Goal: Transaction & Acquisition: Book appointment/travel/reservation

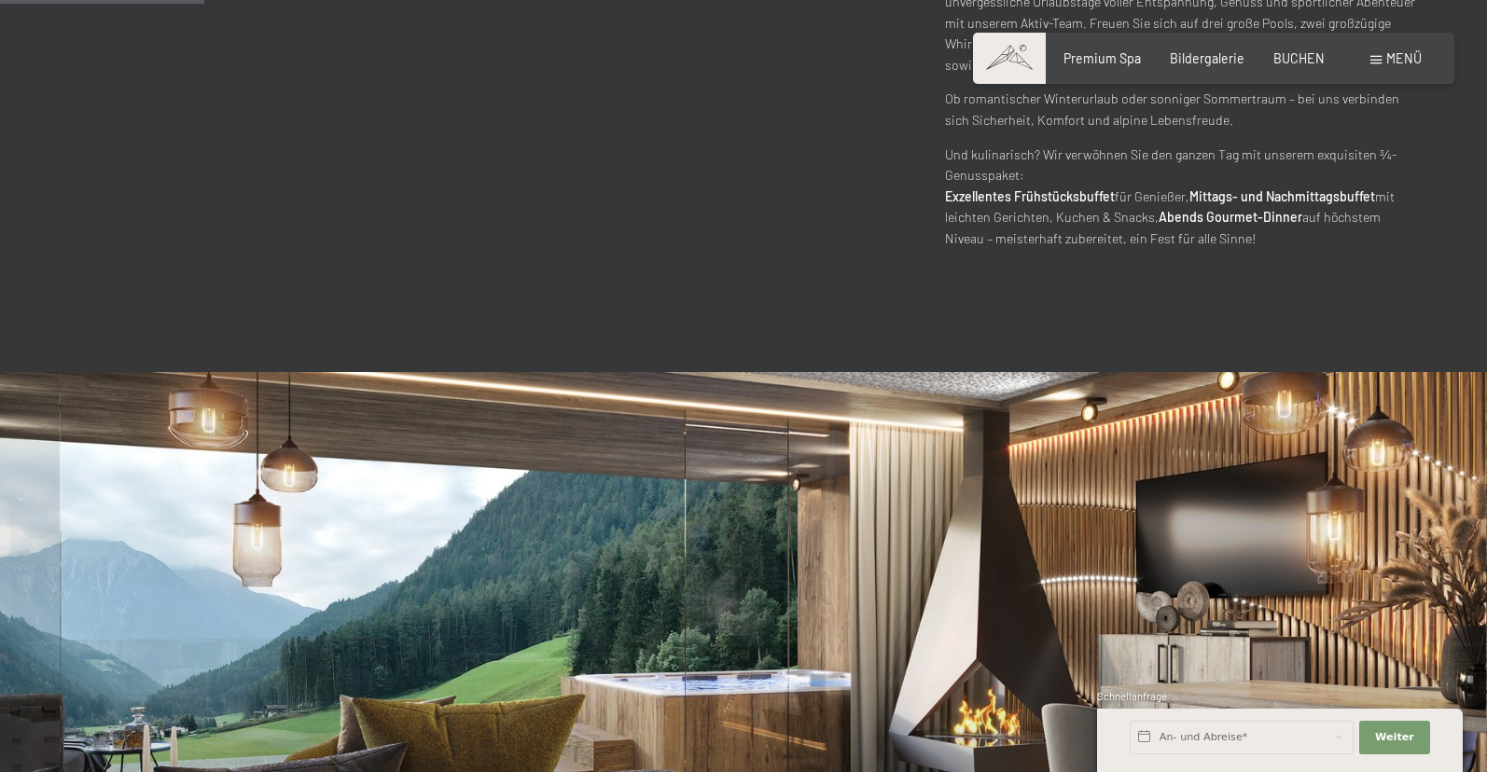
scroll to position [1237, 0]
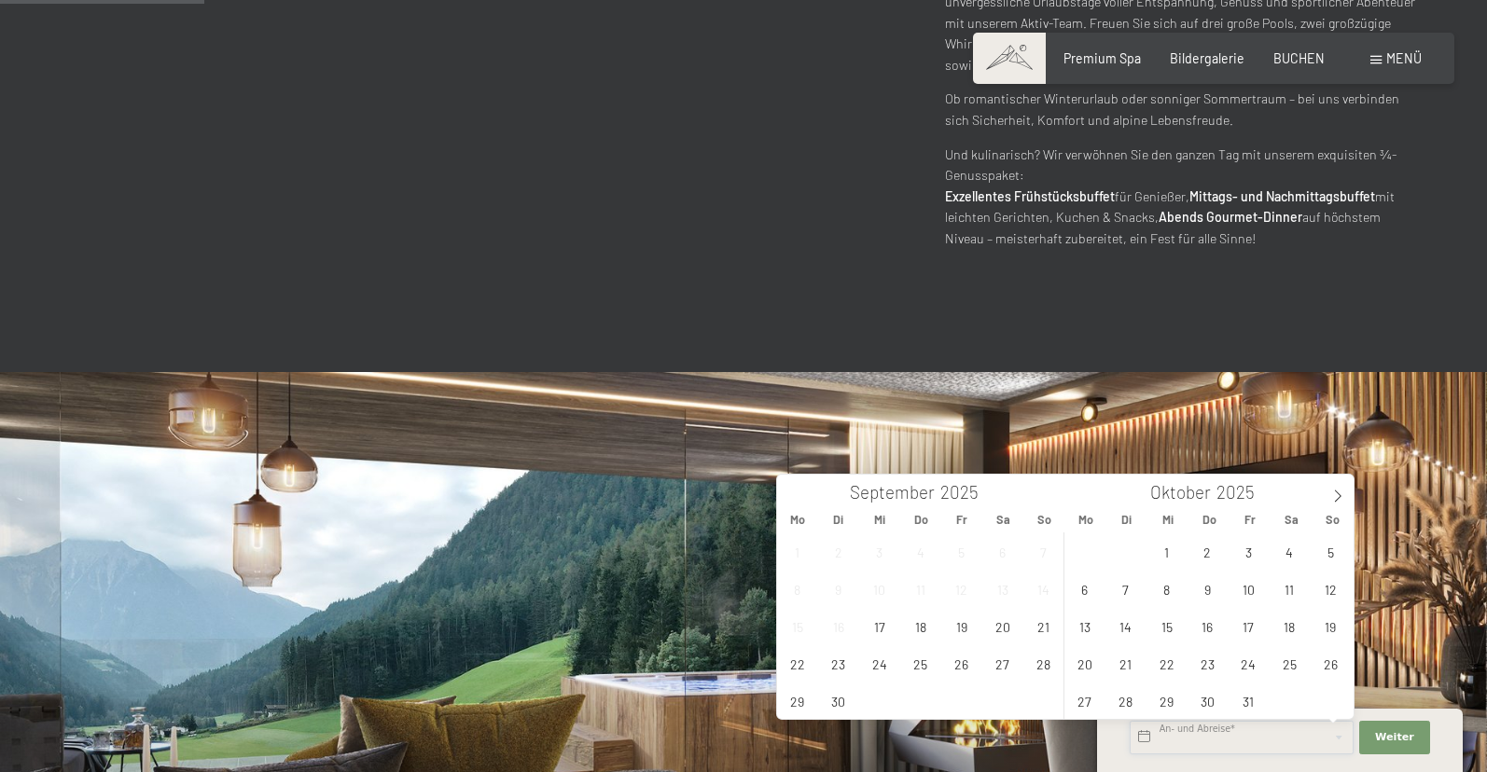
click at [1147, 739] on input "text" at bounding box center [1242, 738] width 224 height 34
click at [1340, 495] on icon at bounding box center [1337, 496] width 13 height 13
click at [1256, 596] on span "7" at bounding box center [1248, 589] width 36 height 36
click at [1323, 590] on span "9" at bounding box center [1330, 589] width 36 height 36
type input "[DATE] - So. [DATE]"
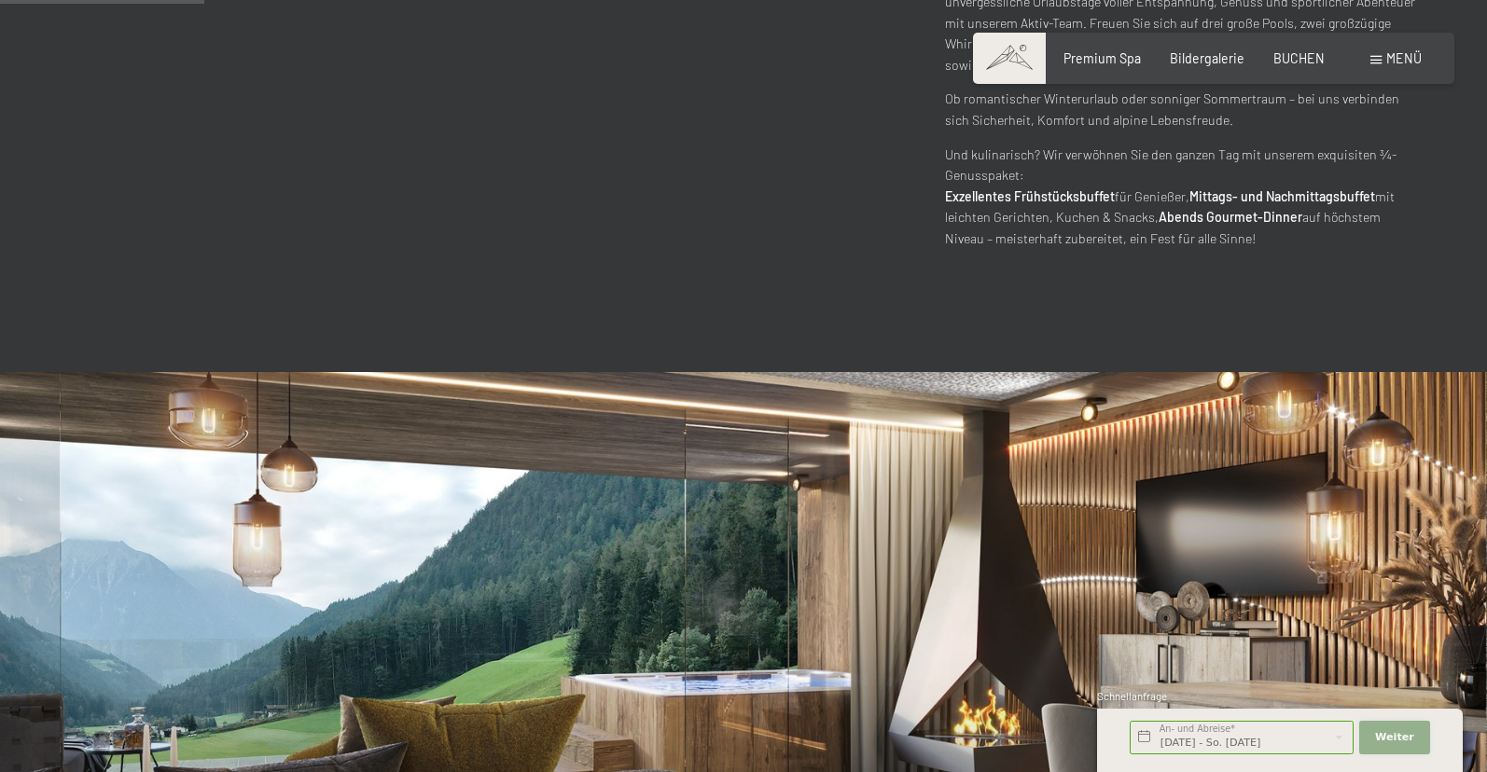
click at [1404, 736] on span "Weiter" at bounding box center [1394, 737] width 39 height 15
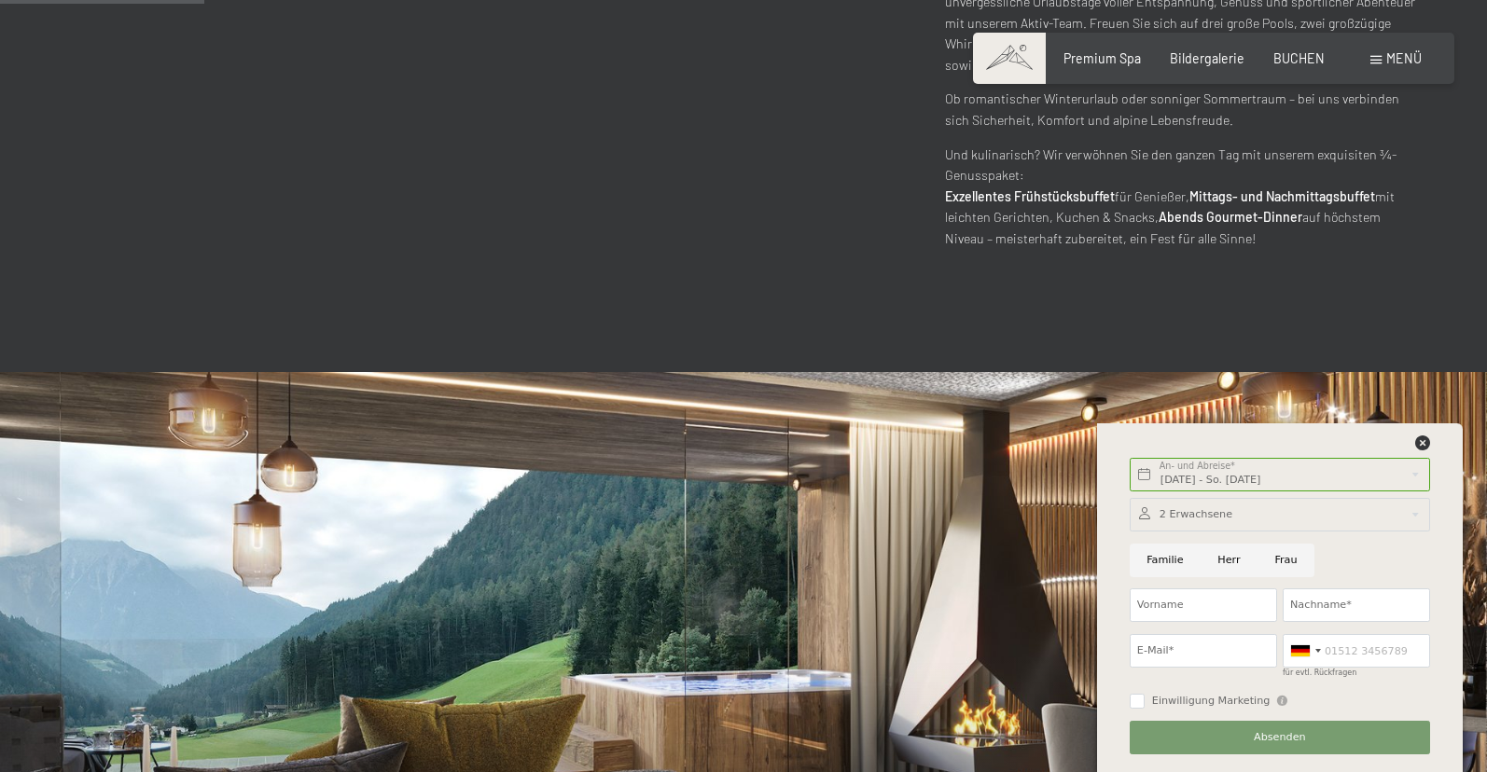
click at [1415, 513] on div at bounding box center [1280, 515] width 300 height 34
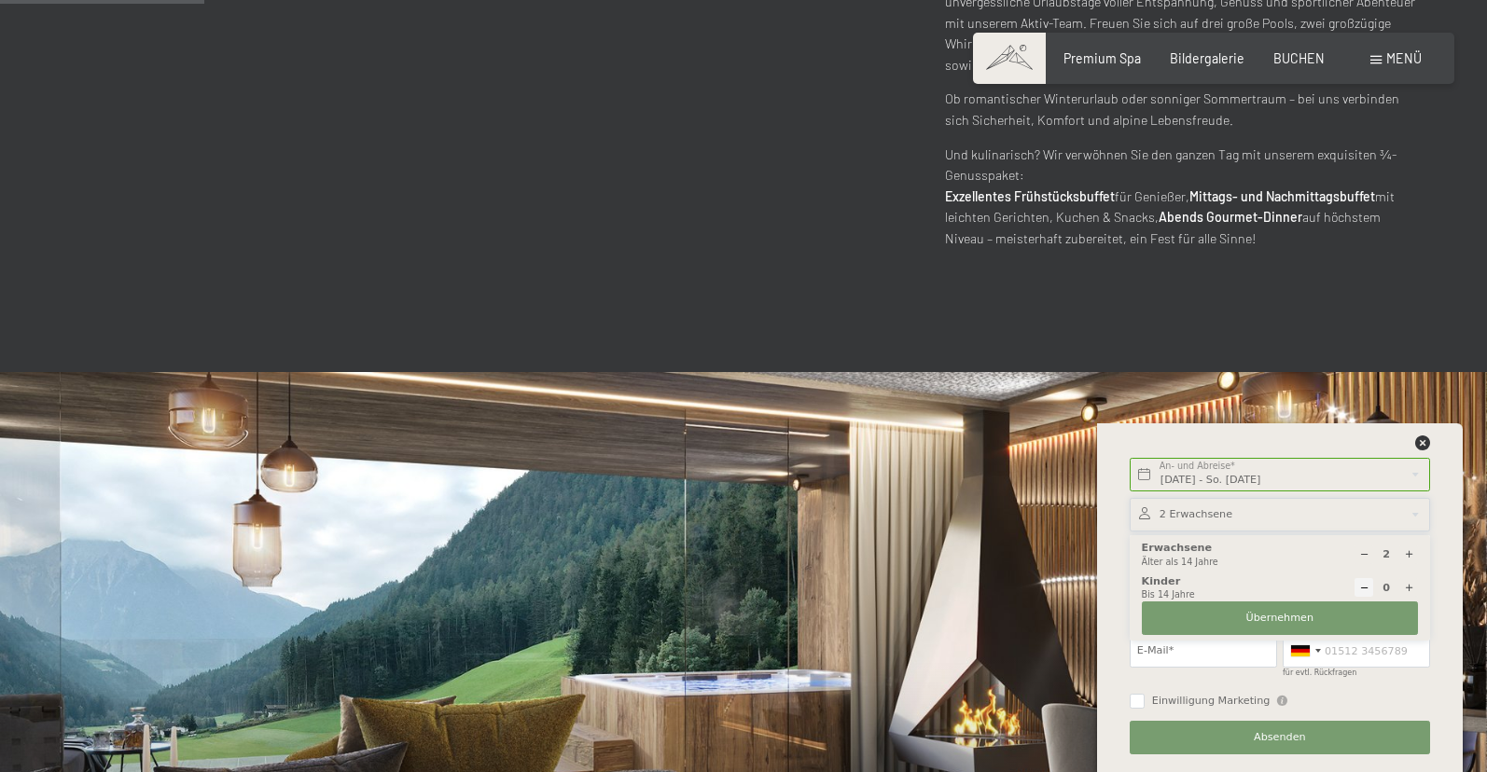
click at [1412, 554] on icon at bounding box center [1409, 554] width 10 height 10
click at [1361, 558] on icon at bounding box center [1364, 554] width 10 height 10
type input "4"
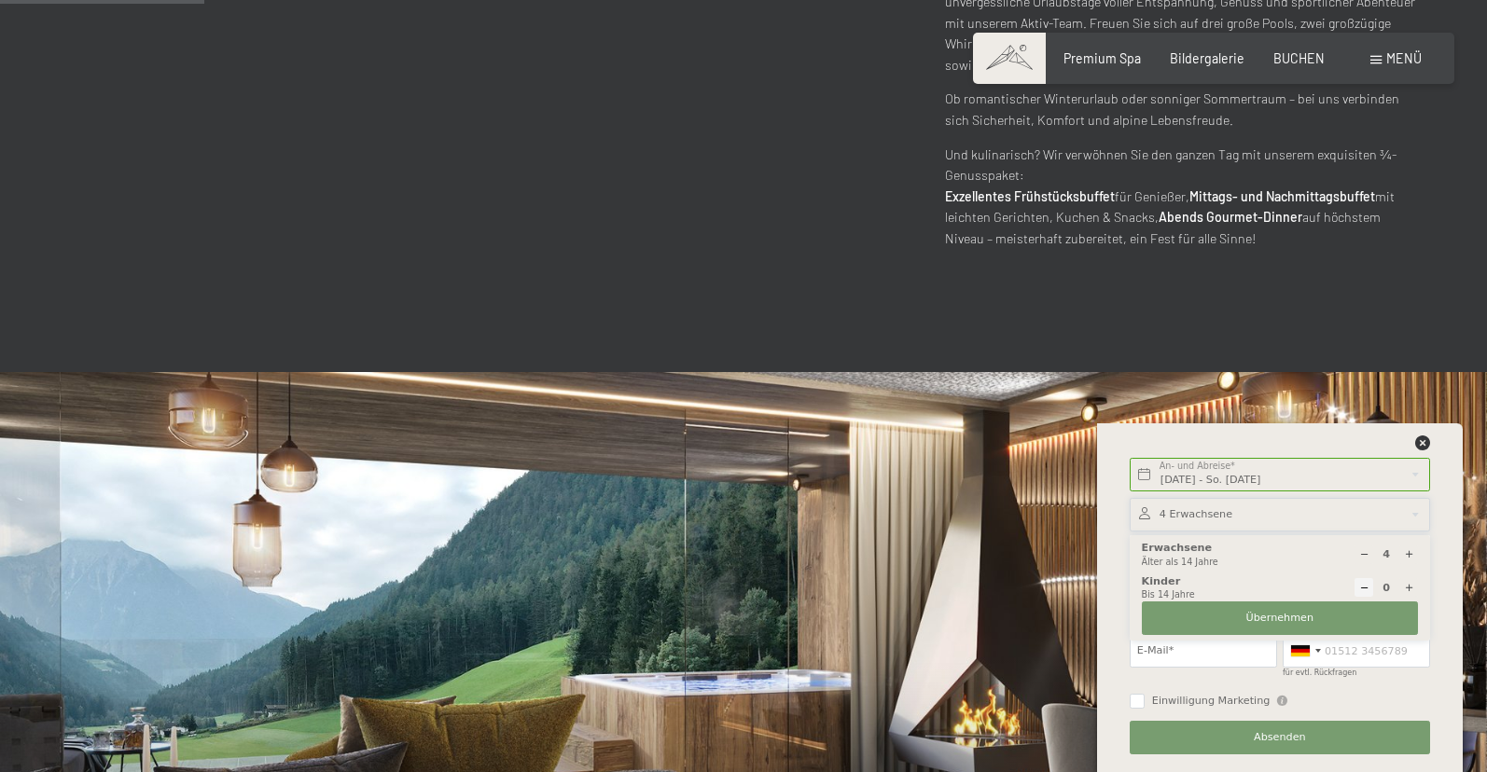
click at [1409, 586] on icon at bounding box center [1409, 588] width 10 height 10
type input "1"
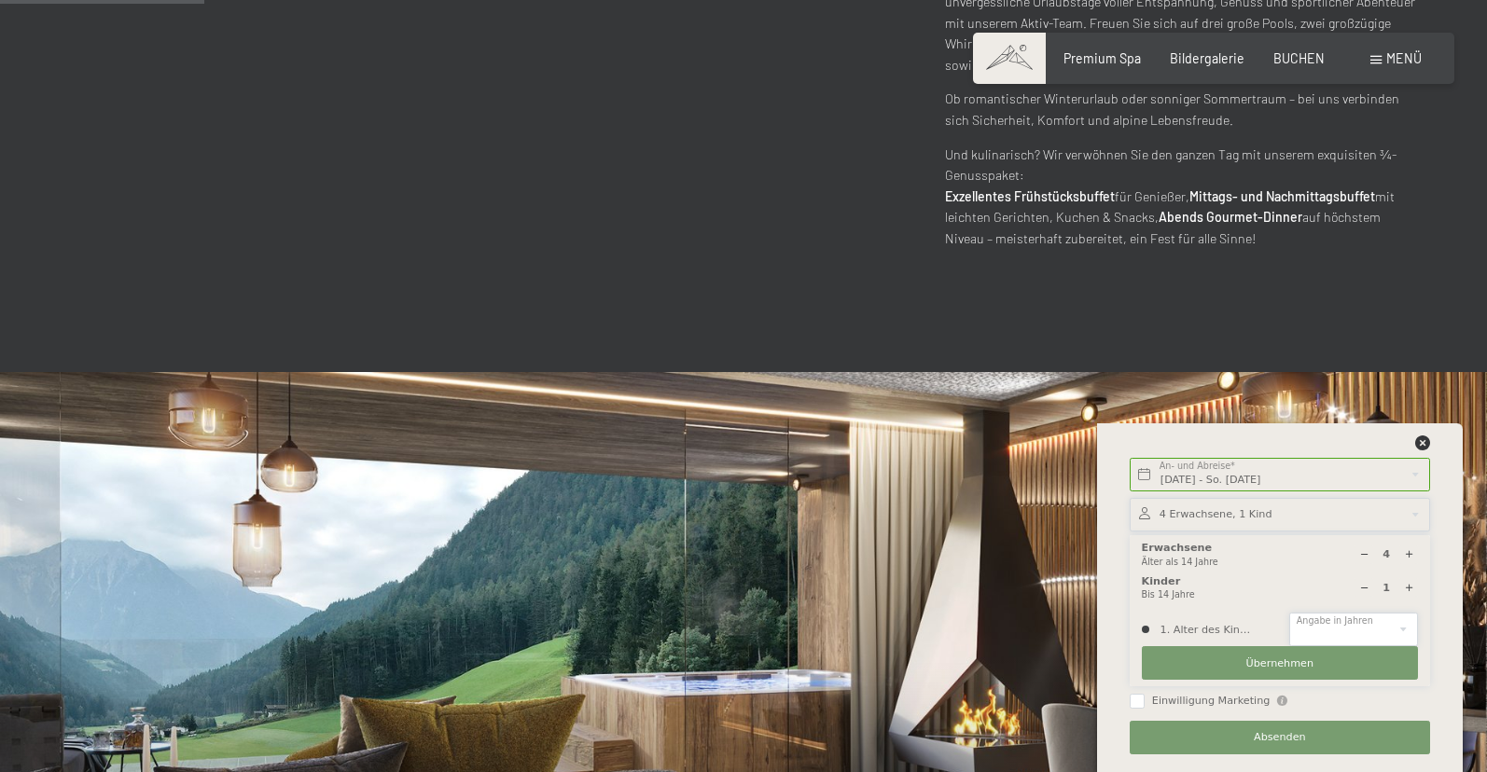
click at [1289, 613] on select "0 1 2 3 4 5 6 7 8 9 10 11 12 13 14" at bounding box center [1353, 630] width 129 height 34
select select "14"
click option "14" at bounding box center [0, 0] width 0 height 0
click at [1269, 662] on span "Übernehmen" at bounding box center [1280, 664] width 68 height 15
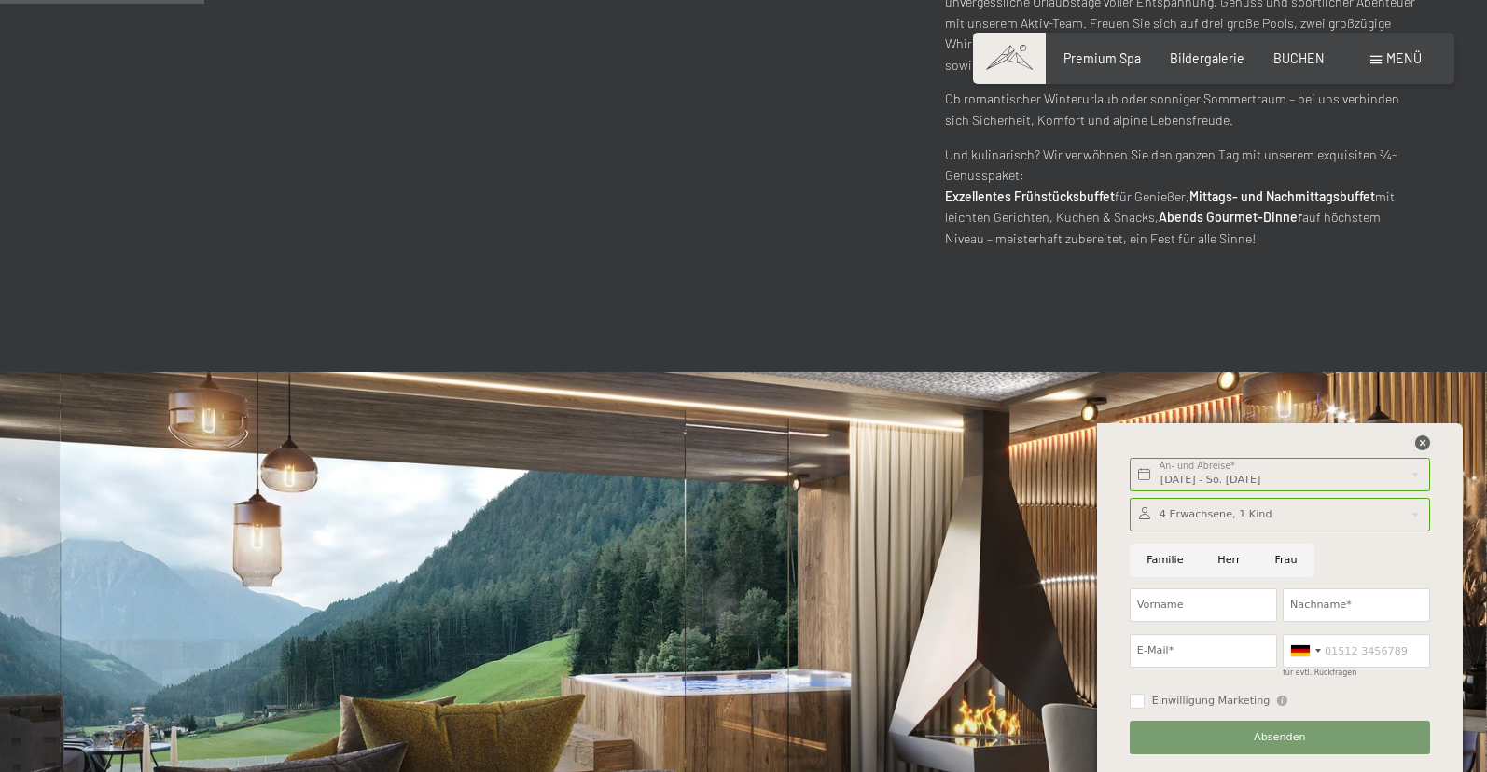
click at [1428, 440] on icon at bounding box center [1422, 443] width 15 height 15
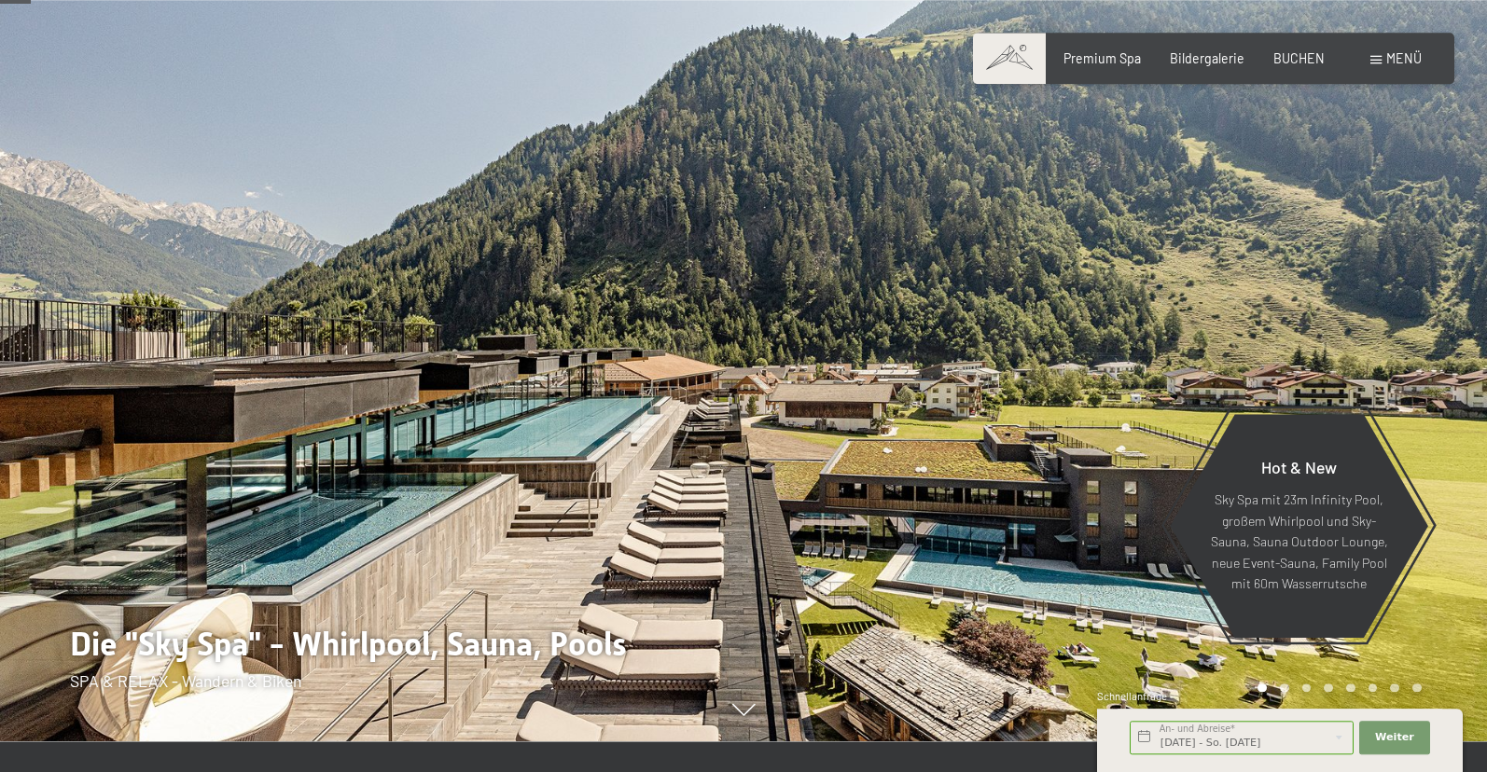
scroll to position [0, 0]
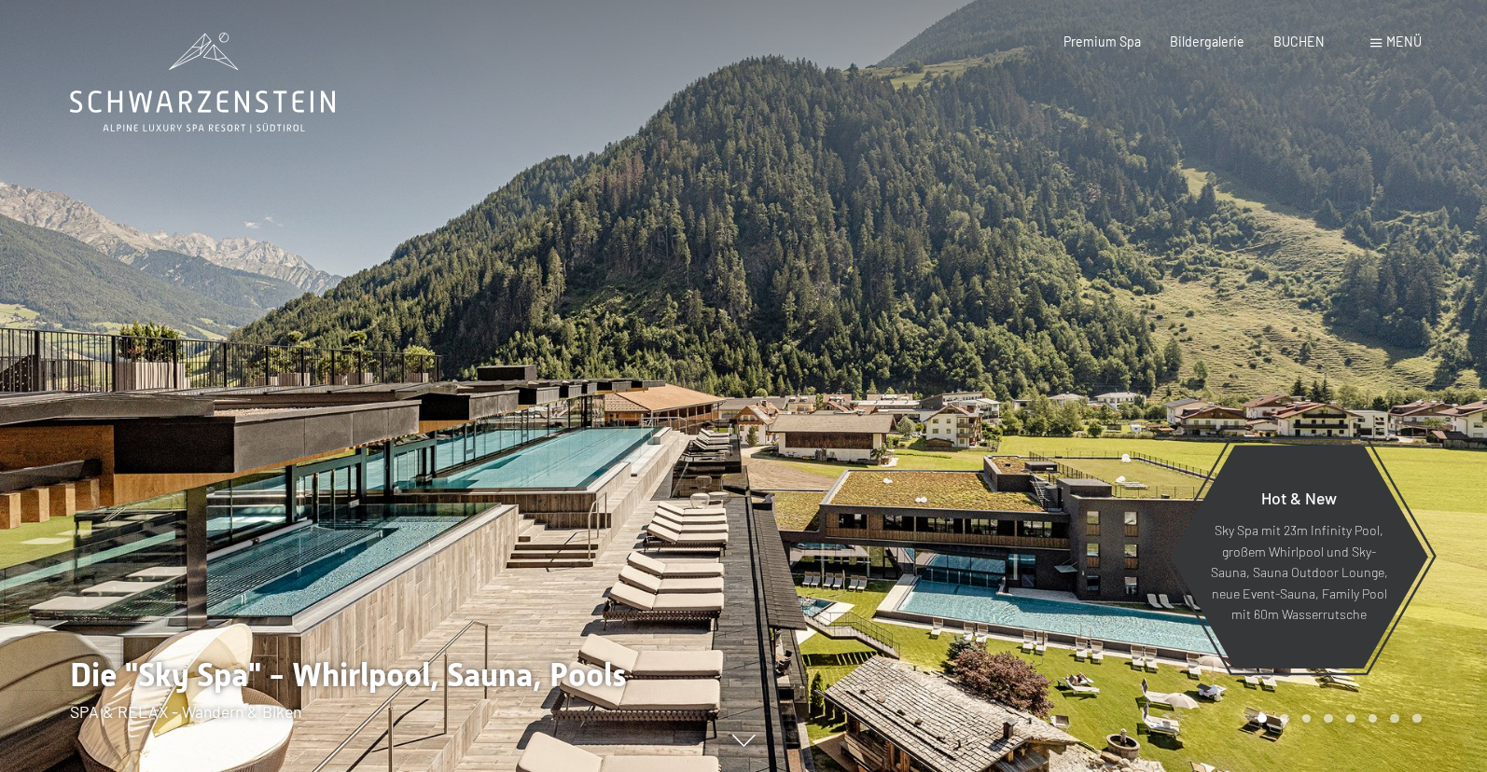
click at [170, 104] on icon at bounding box center [202, 101] width 264 height 22
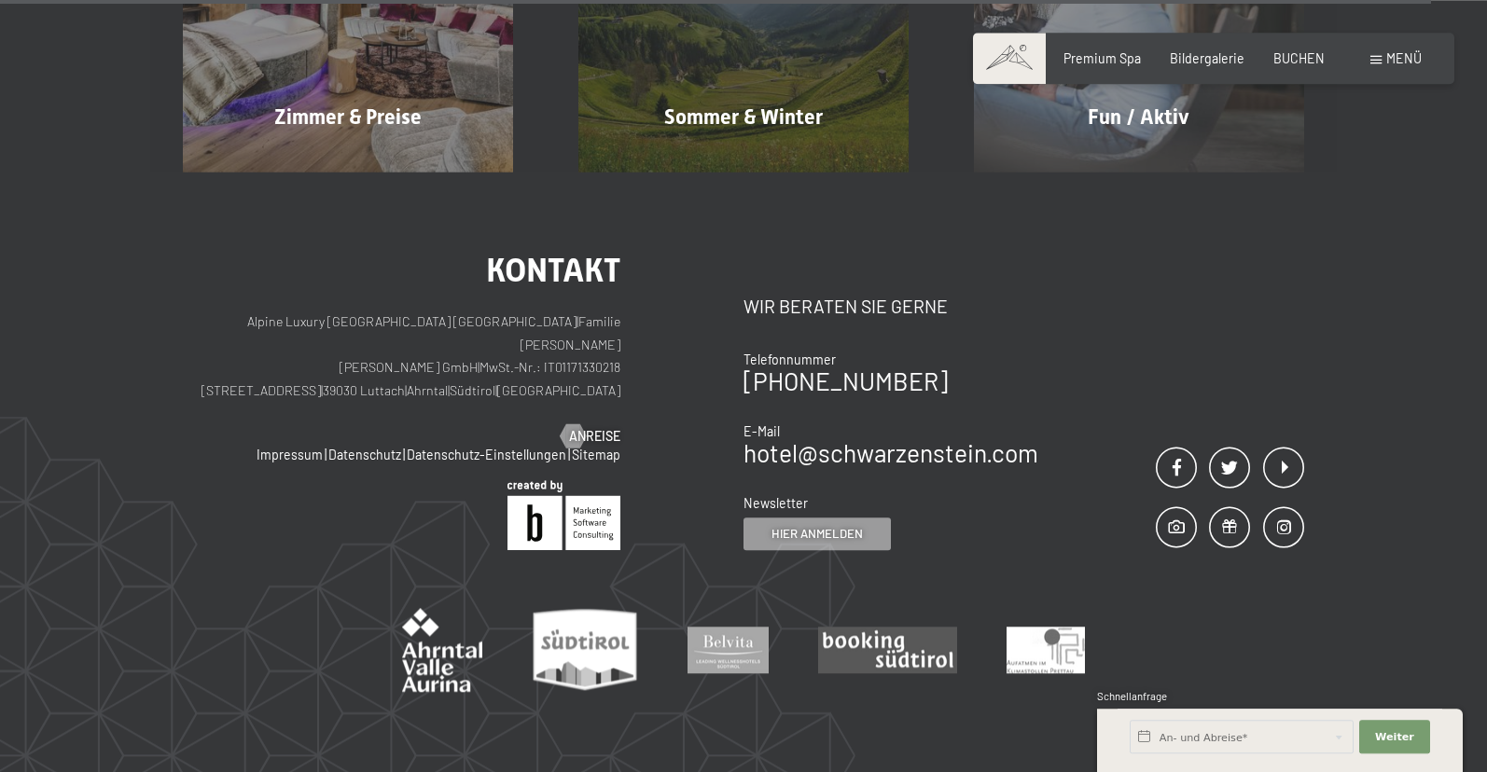
scroll to position [8141, 0]
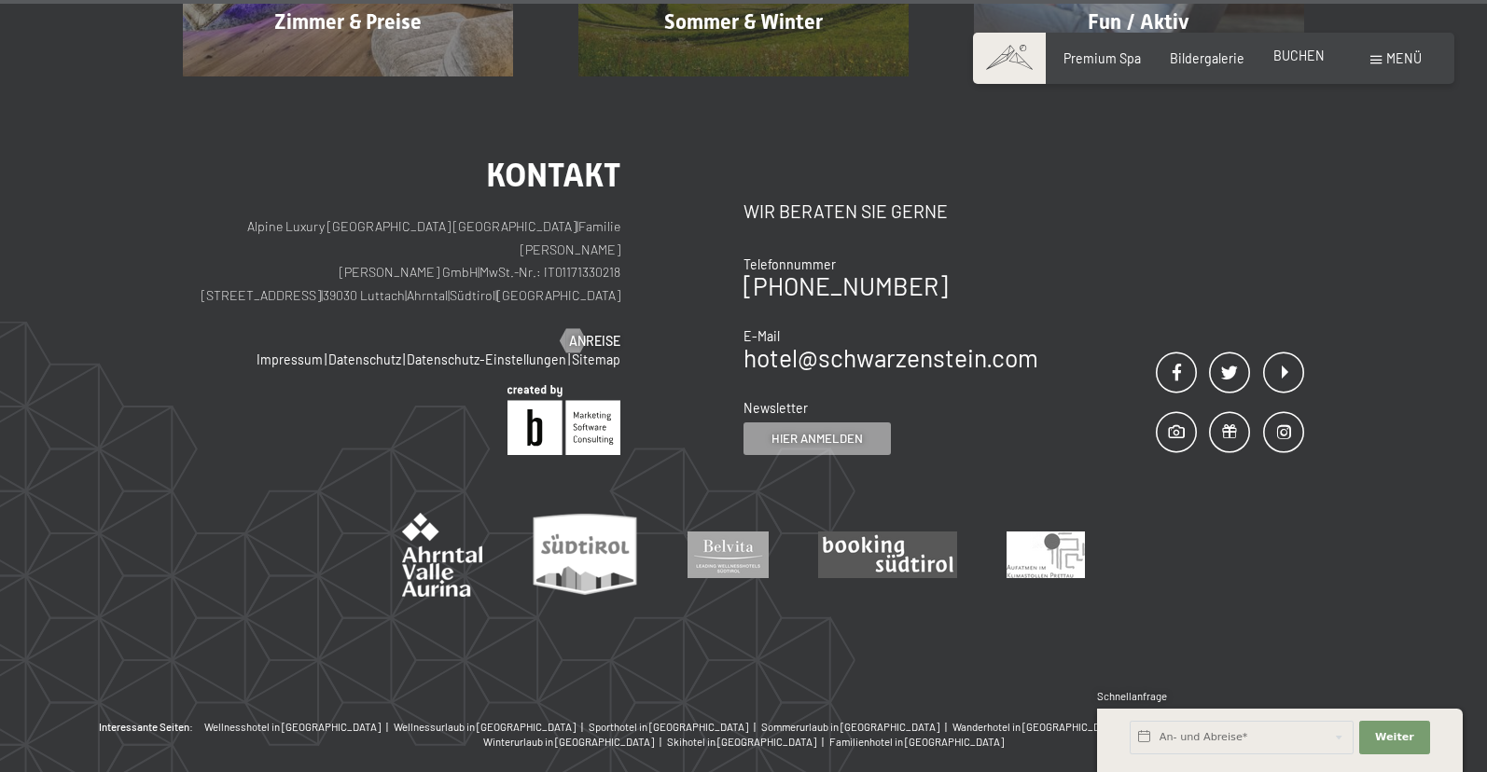
click at [1293, 56] on span "BUCHEN" at bounding box center [1298, 56] width 51 height 16
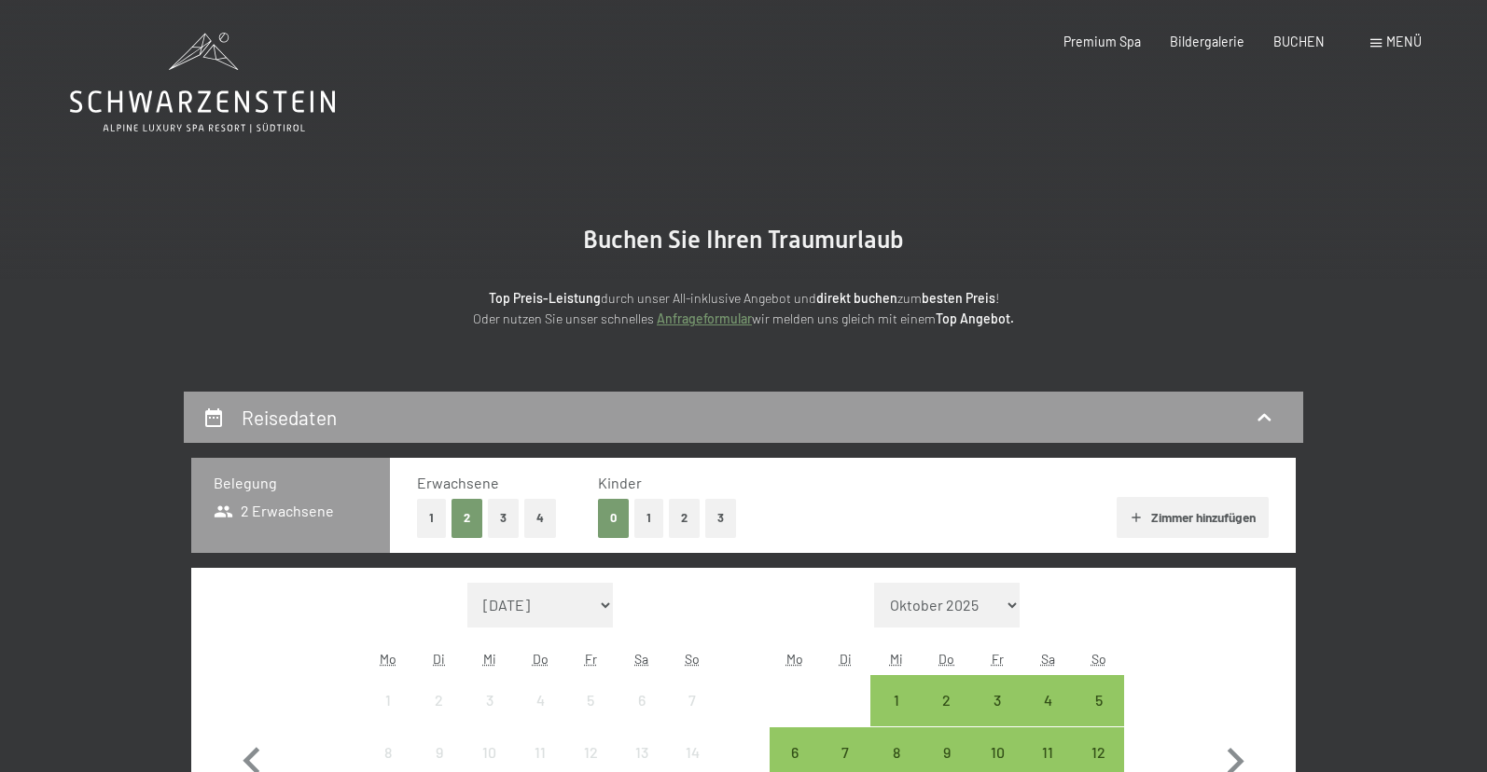
scroll to position [412, 0]
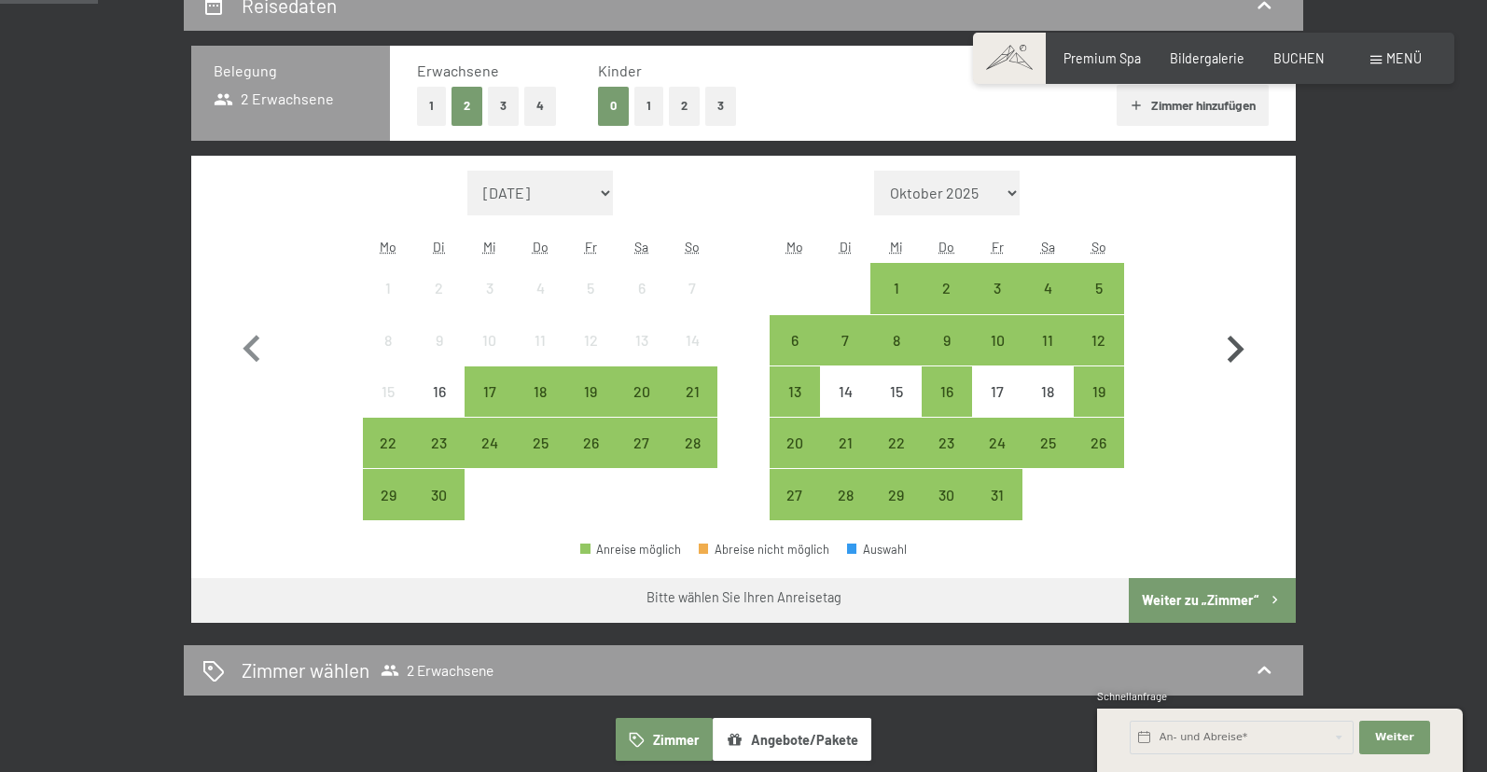
click at [1235, 354] on icon "button" at bounding box center [1236, 349] width 17 height 27
select select "[DATE]"
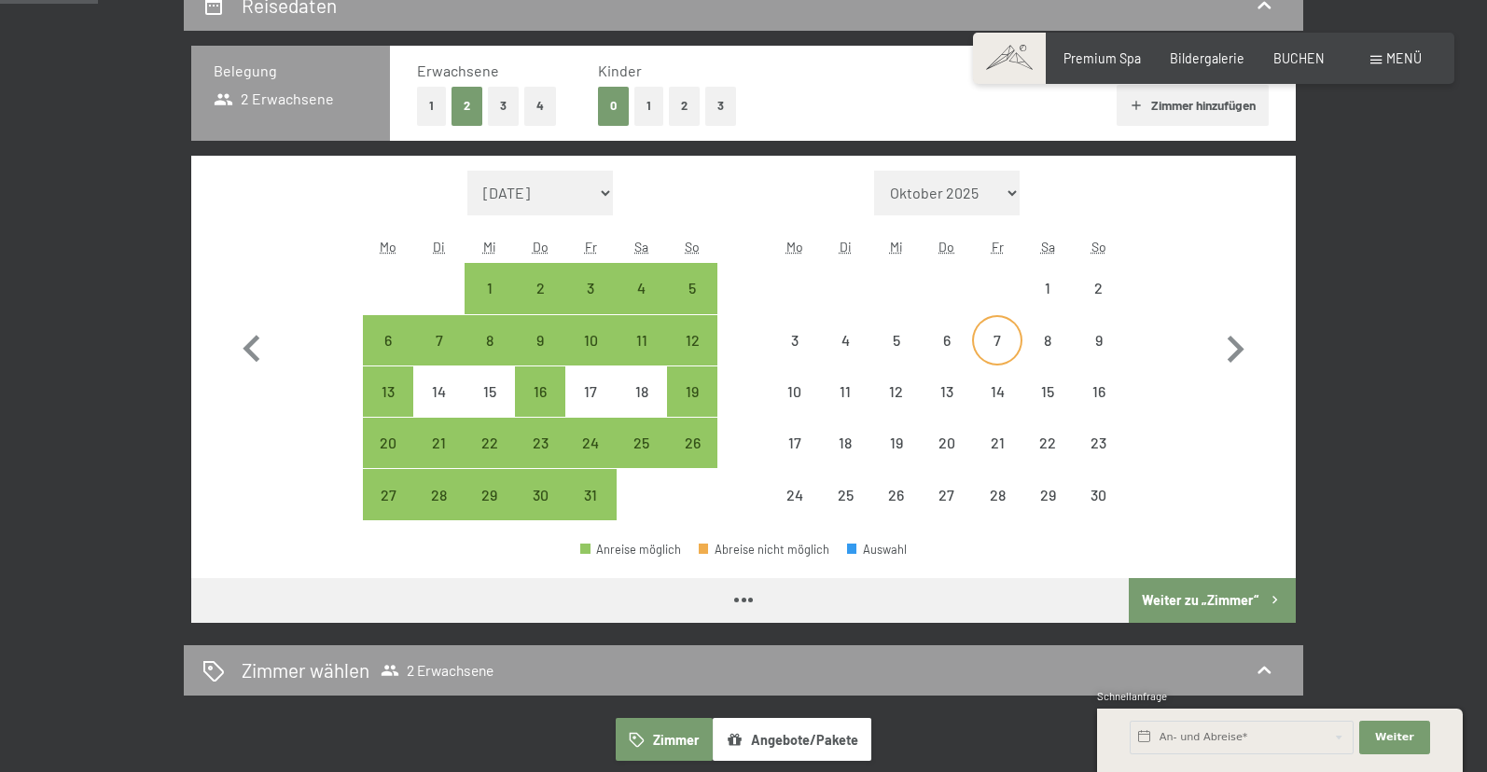
select select "2025-10-01"
select select "2025-11-01"
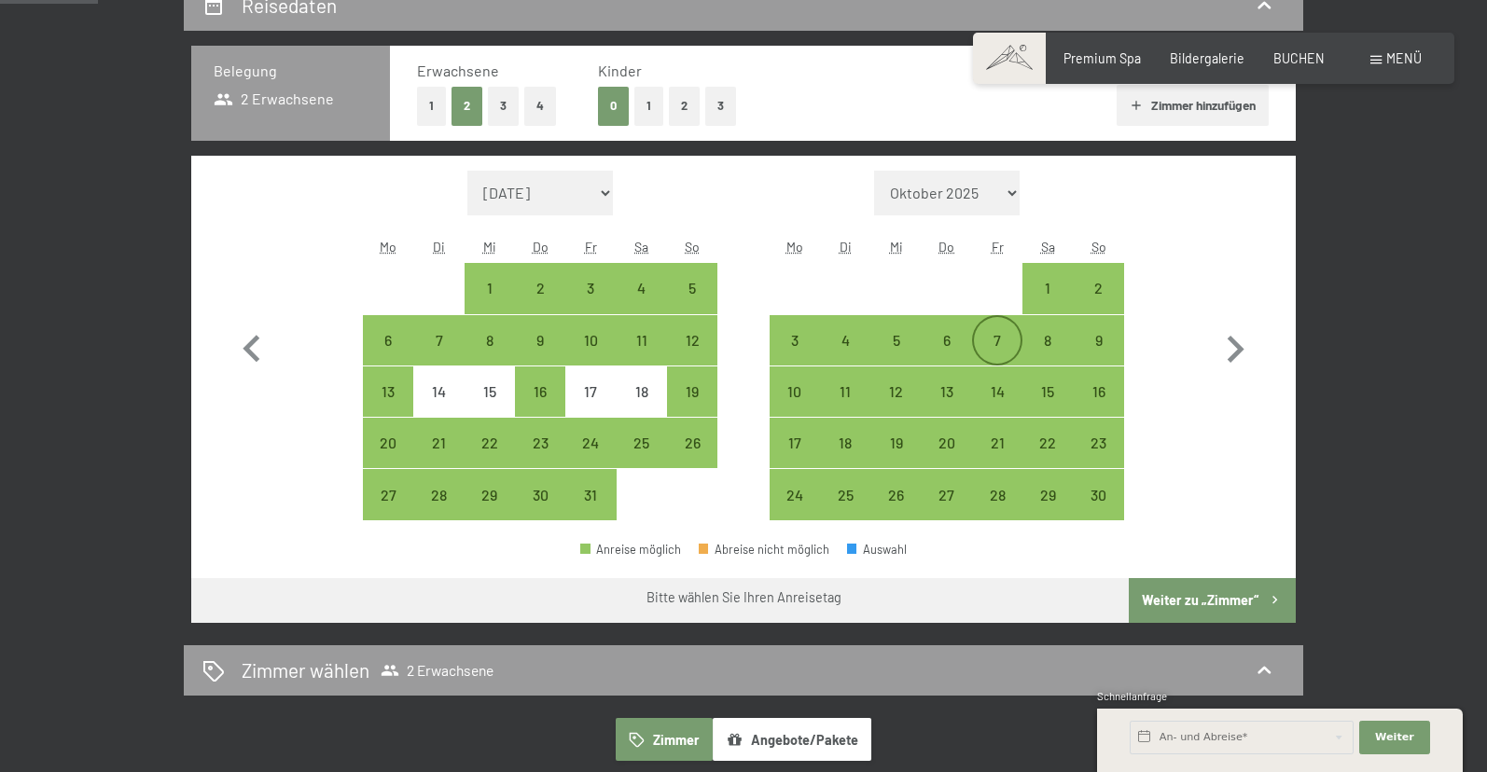
click at [1008, 345] on div "7" at bounding box center [997, 356] width 47 height 47
select select "2025-10-01"
select select "2025-11-01"
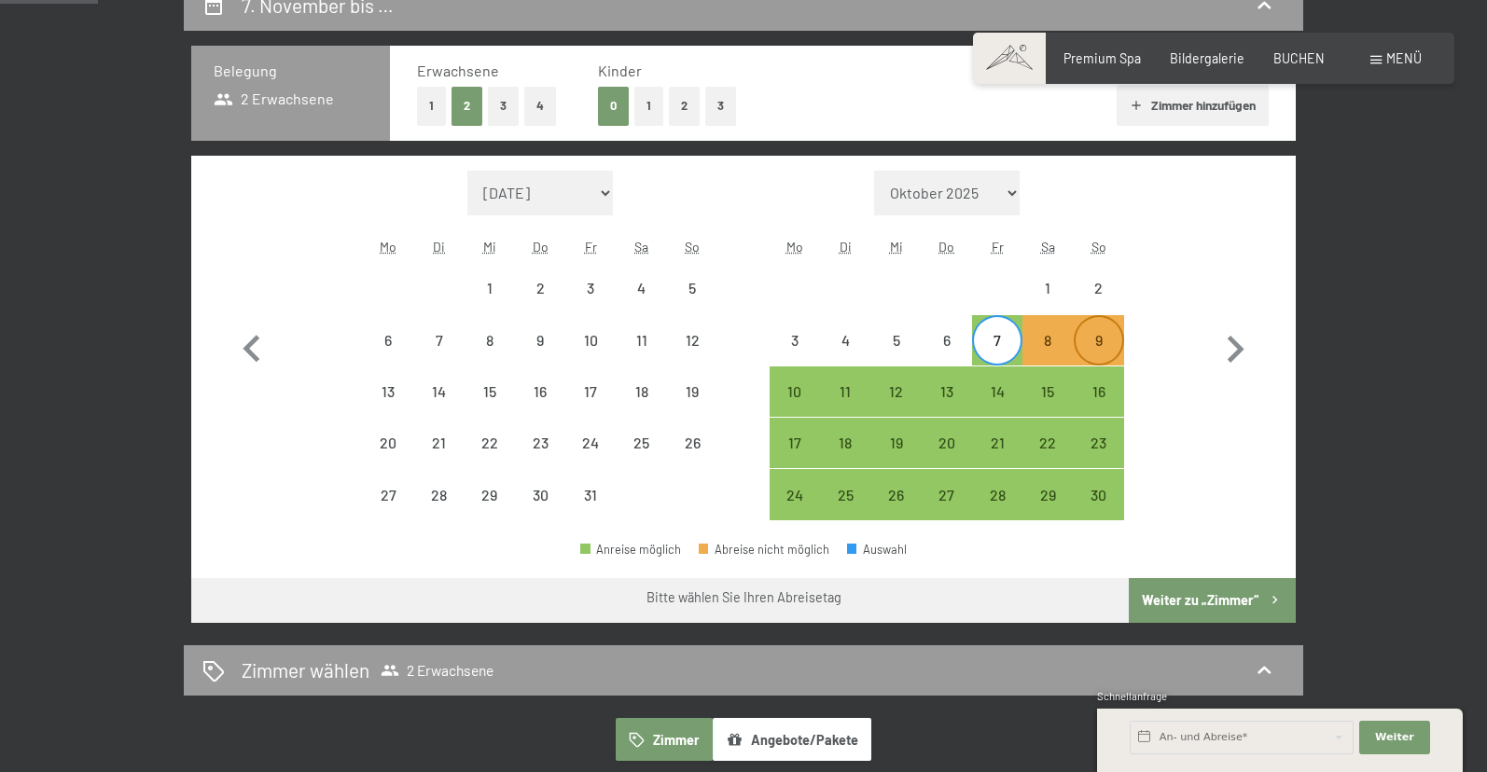
click at [1094, 345] on div "9" at bounding box center [1099, 356] width 47 height 47
select select "2025-10-01"
select select "2025-11-01"
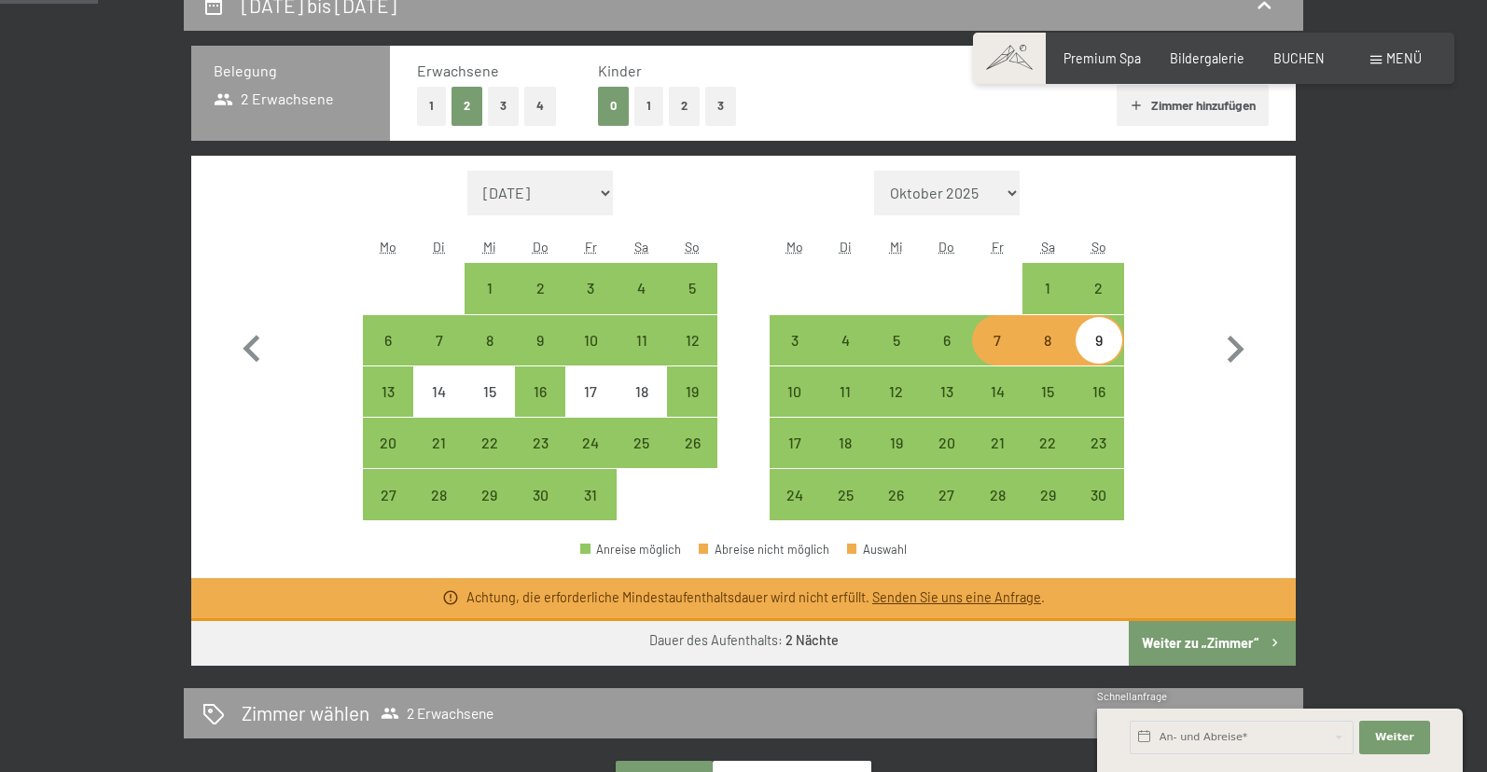
click at [1190, 650] on button "Weiter zu „Zimmer“" at bounding box center [1212, 643] width 167 height 45
select select "2025-10-01"
select select "2025-11-01"
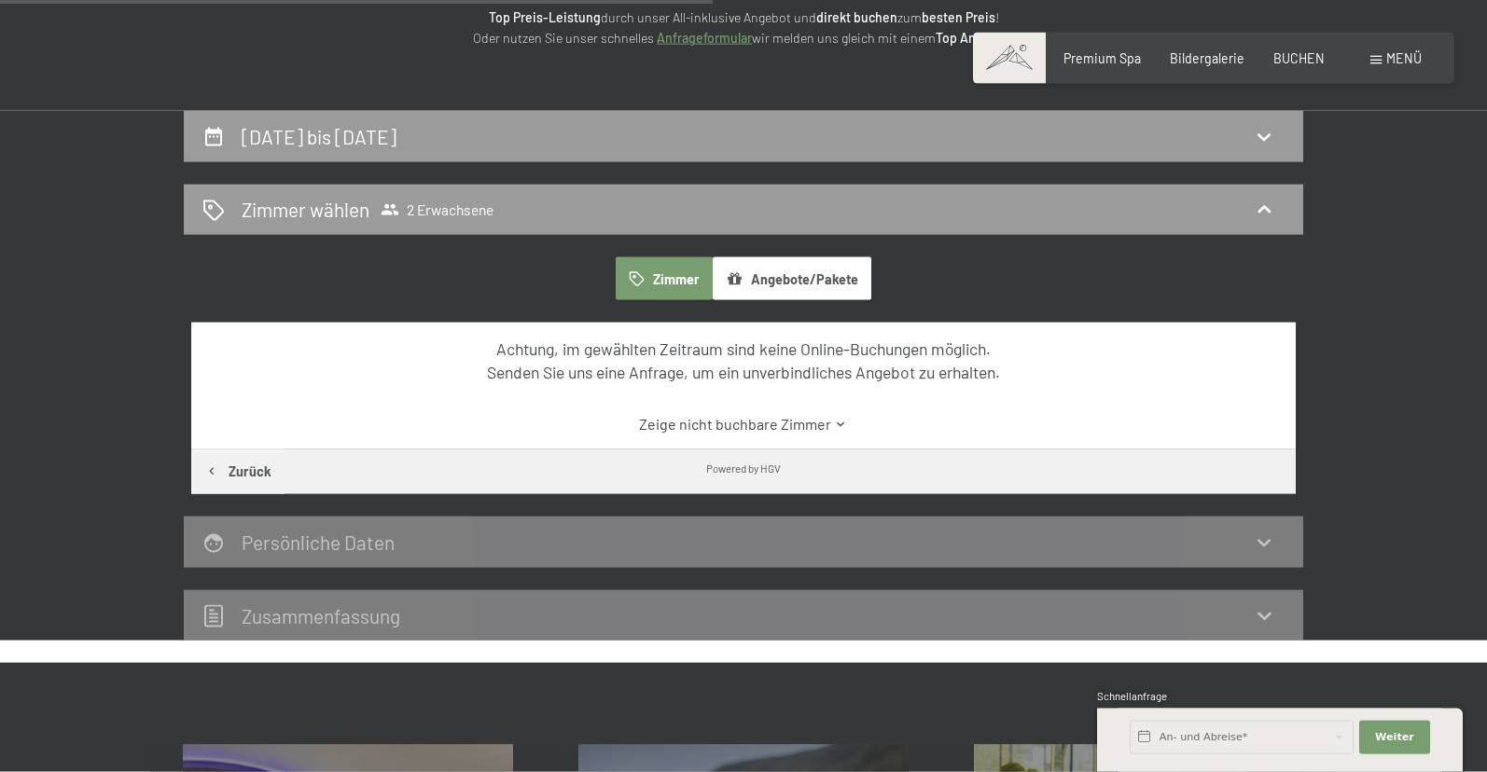
scroll to position [0, 0]
